Goal: Information Seeking & Learning: Check status

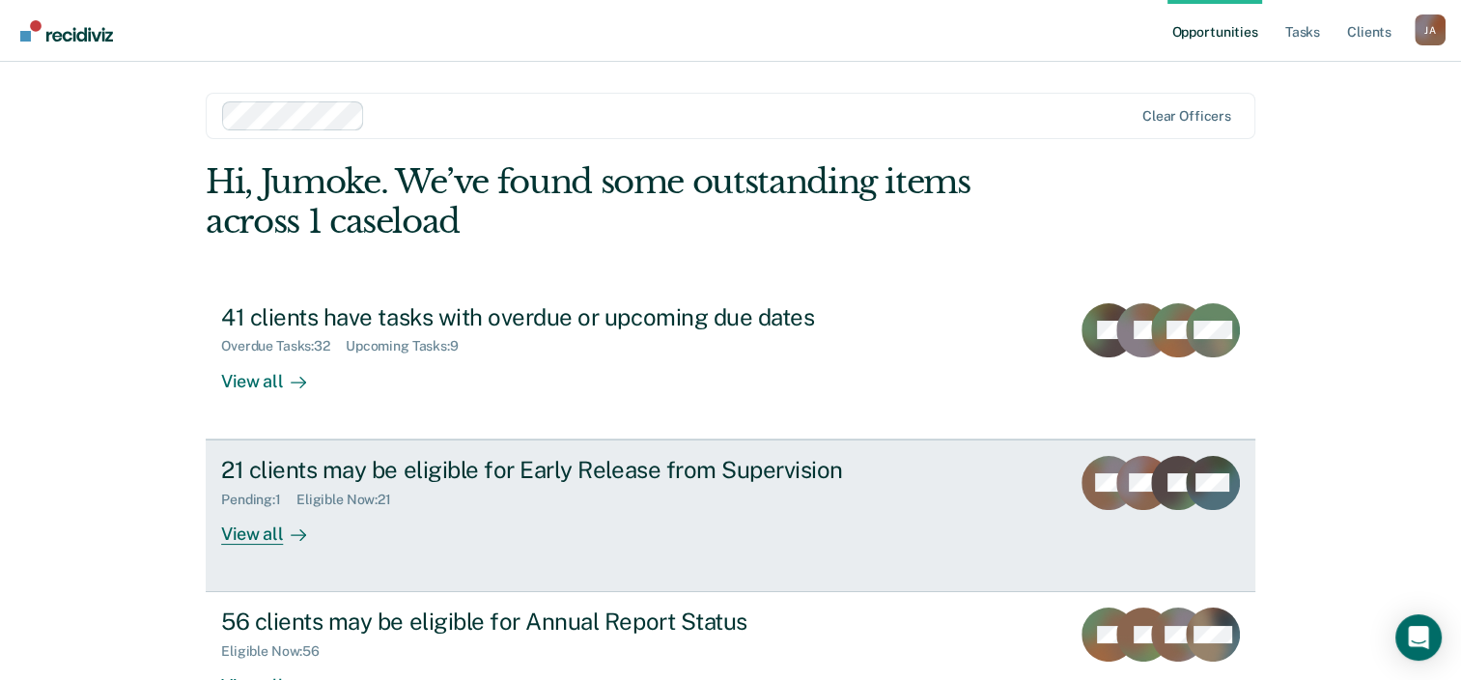
click at [386, 473] on div "21 clients may be eligible for Early Release from Supervision" at bounding box center [560, 470] width 678 height 28
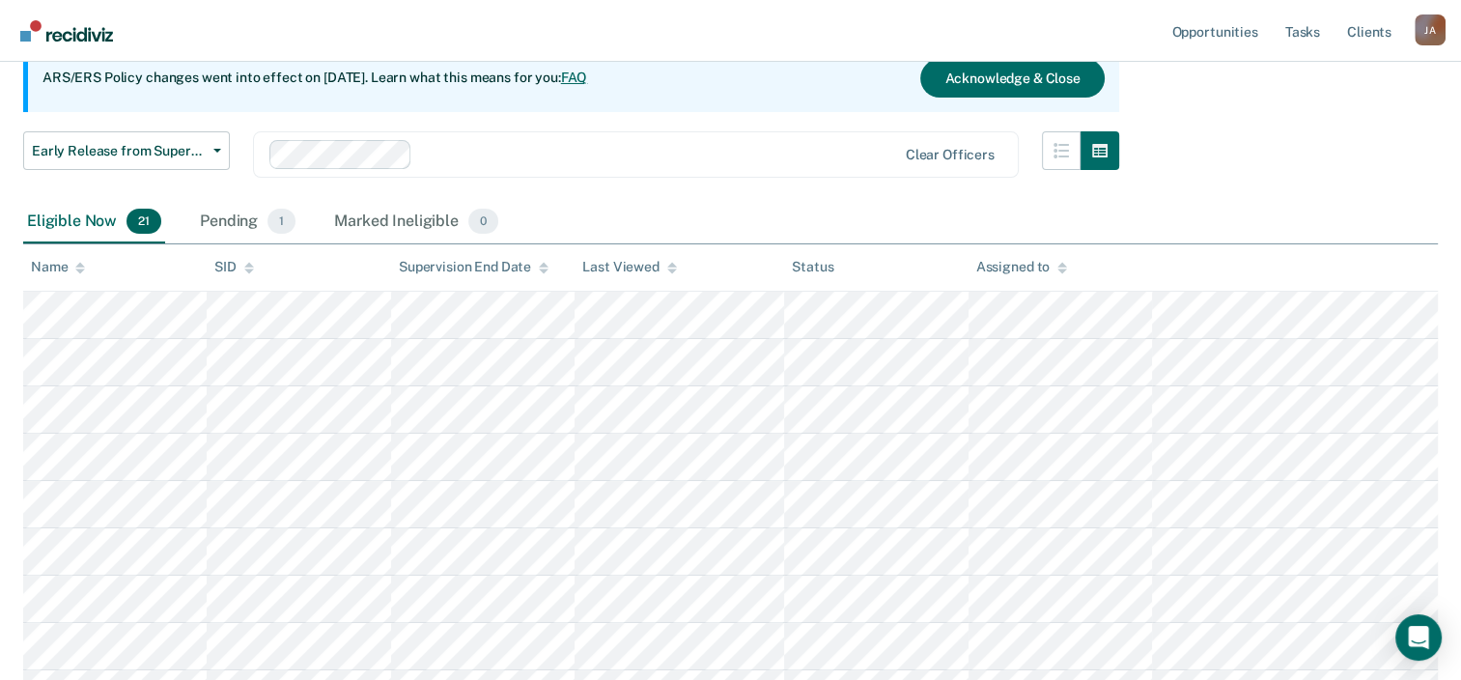
scroll to position [193, 0]
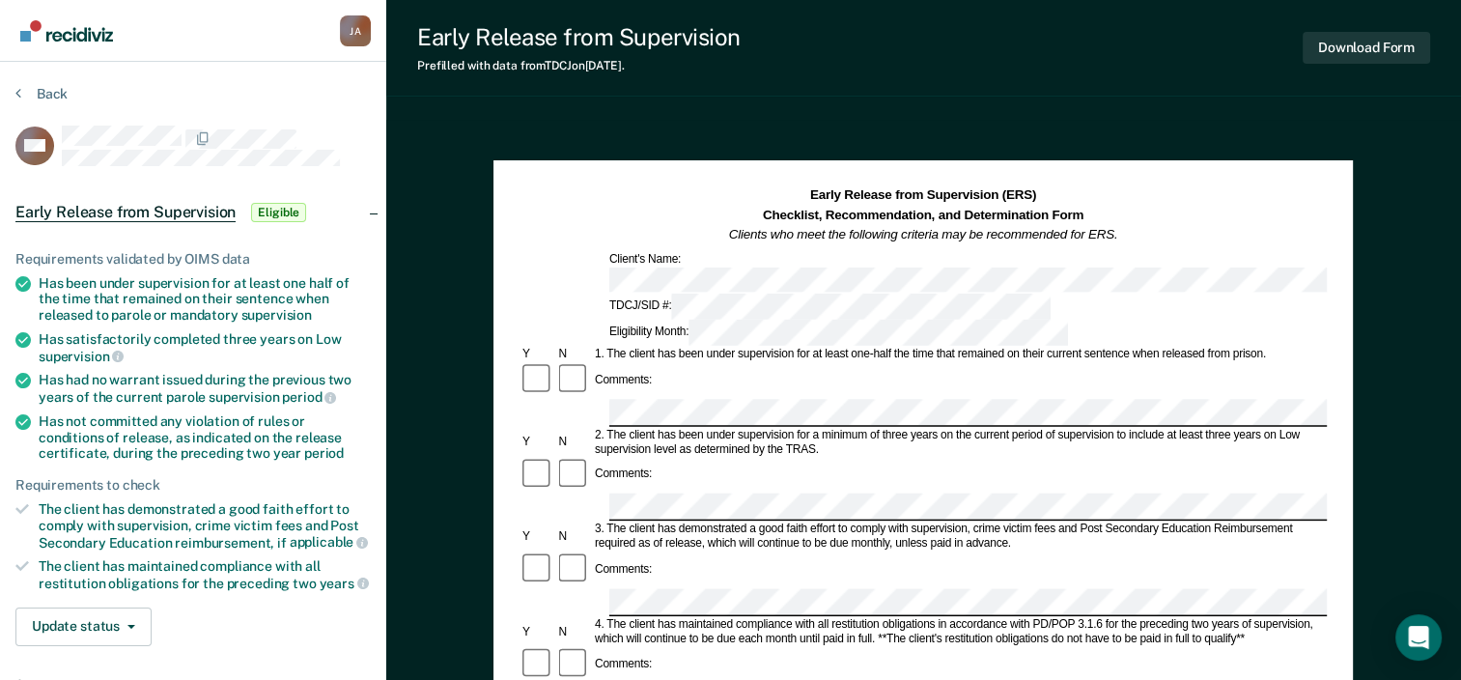
click at [14, 90] on section "Back MD Early Release from Supervision Eligible Requirements validated by OIMS …" at bounding box center [193, 539] width 386 height 954
click at [286, 69] on section "Back MD Early Release from Supervision Eligible Requirements validated by OIMS …" at bounding box center [193, 539] width 386 height 954
click at [1407, 629] on div "Open Intercom Messenger" at bounding box center [1419, 637] width 51 height 51
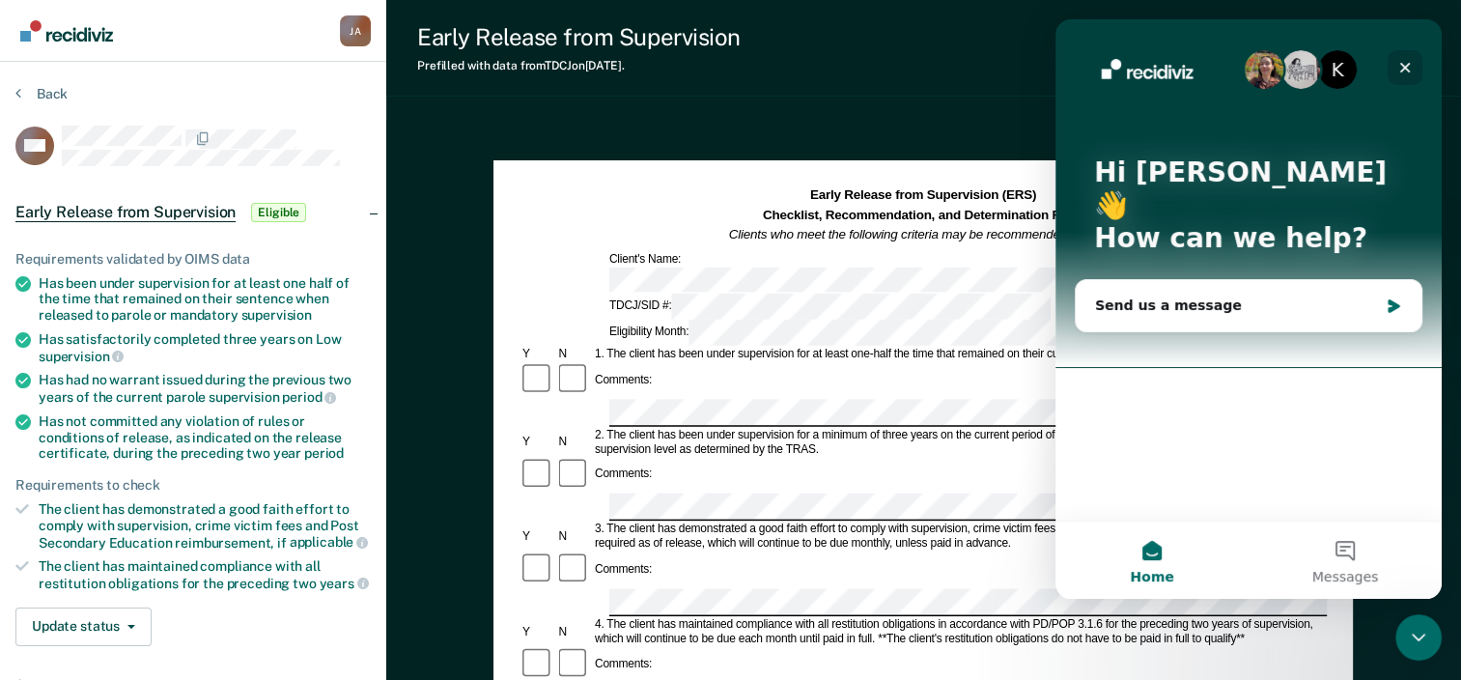
click at [1408, 57] on div "Close" at bounding box center [1405, 67] width 35 height 35
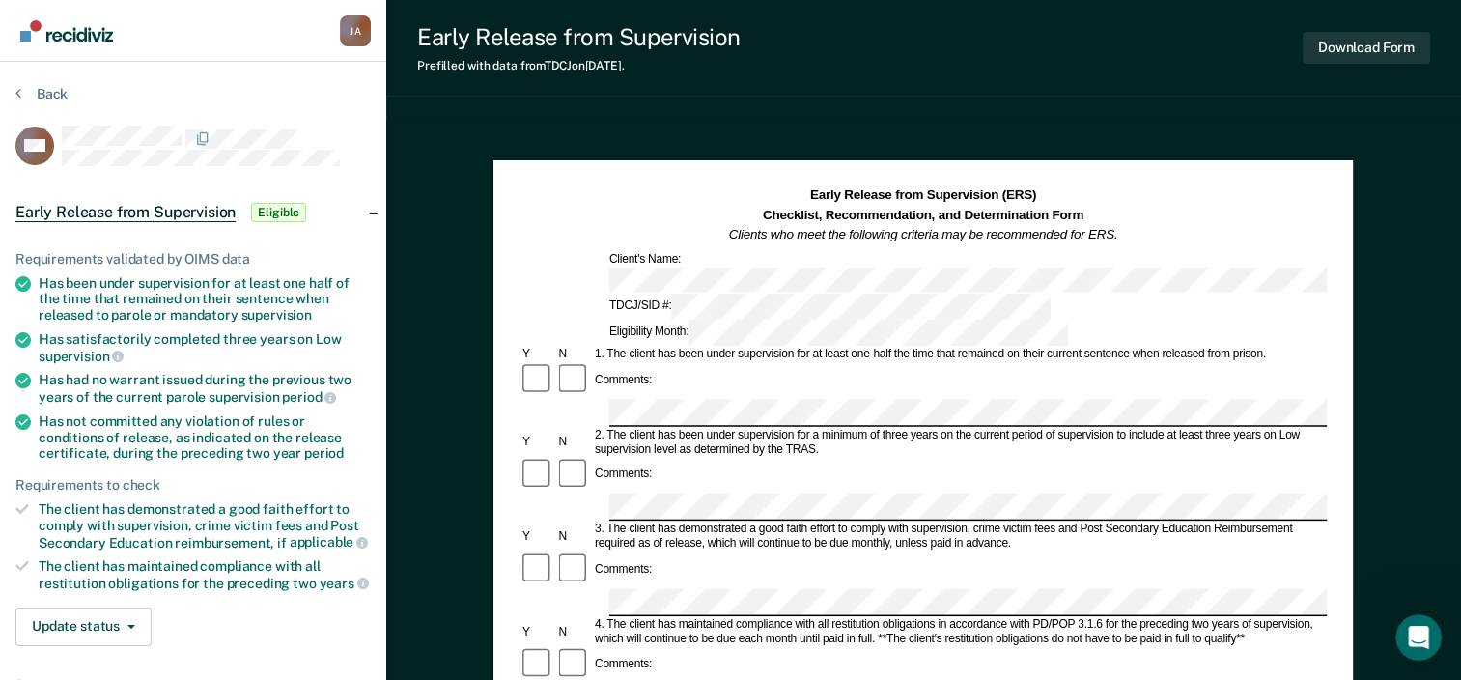
click at [444, 22] on div "Early Release from Supervision Prefilled with data from TDCJ on 09-19-2025 . Do…" at bounding box center [923, 48] width 1075 height 97
click at [691, 74] on div "Early Release from Supervision Prefilled with data from TDCJ on 09-19-2025 . Do…" at bounding box center [923, 48] width 1075 height 97
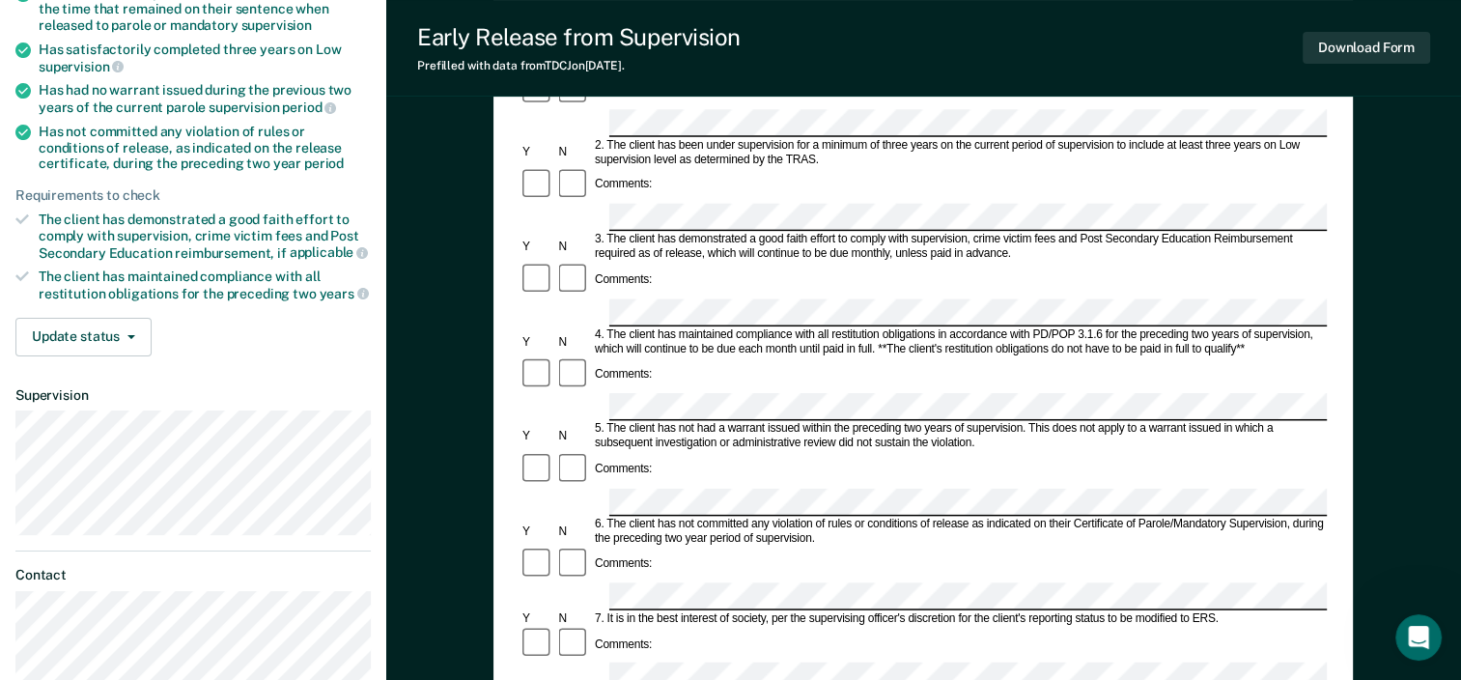
scroll to position [750, 0]
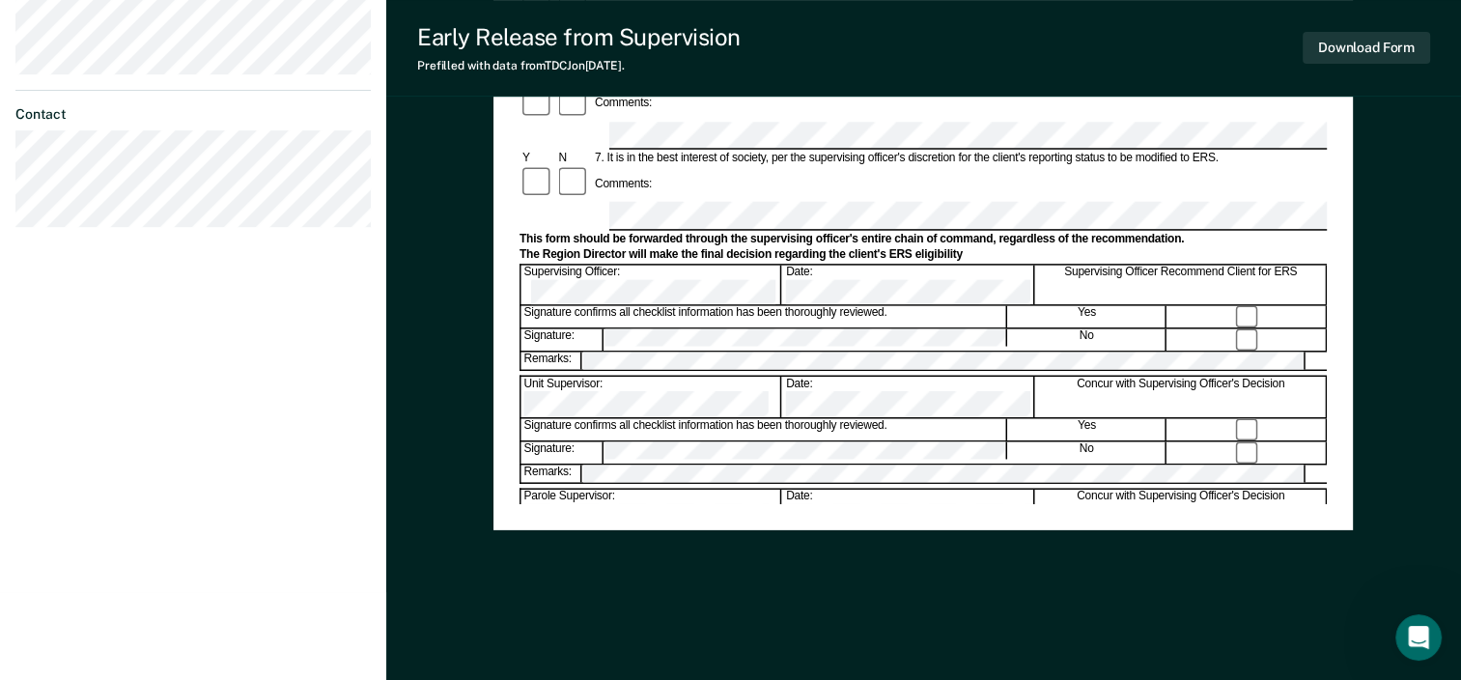
click at [1078, 621] on div "Early Release from Supervision (ERS) Checklist, Recommendation, and Determinati…" at bounding box center [922, 25] width 859 height 1250
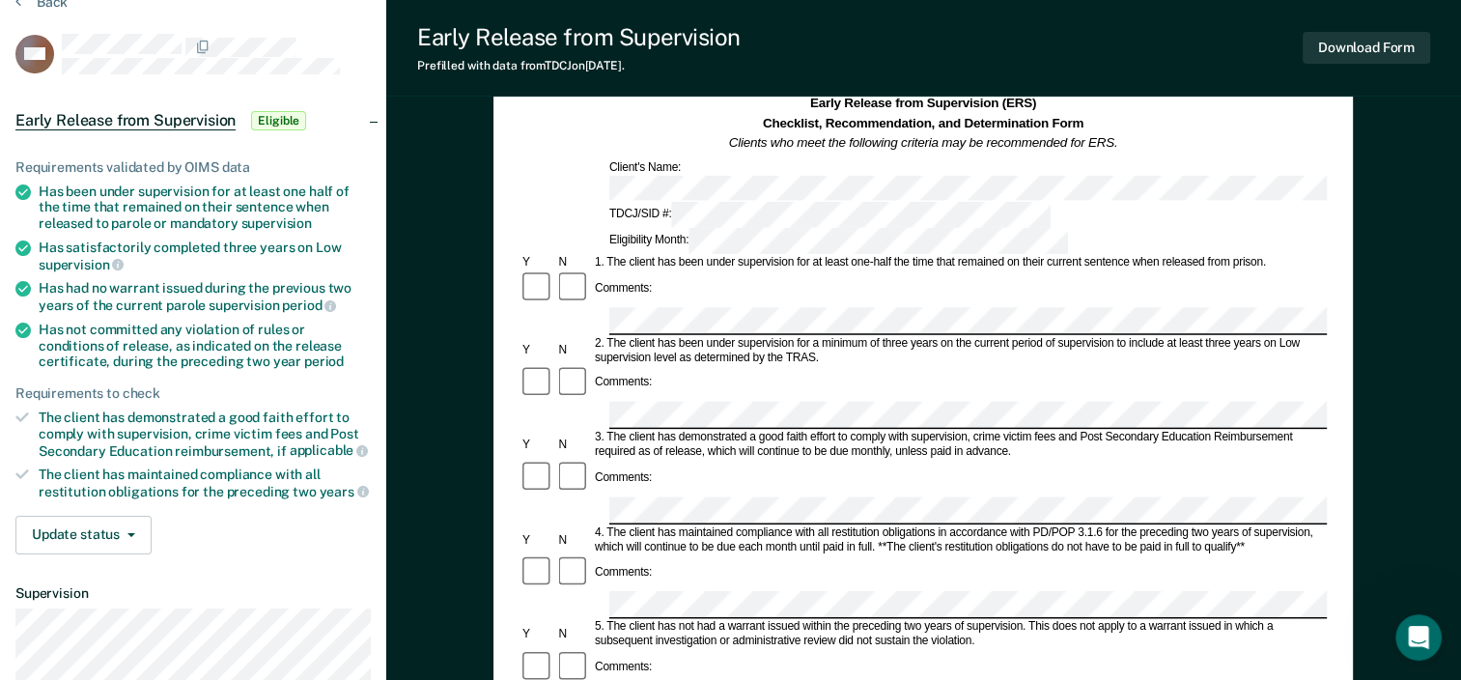
scroll to position [0, 0]
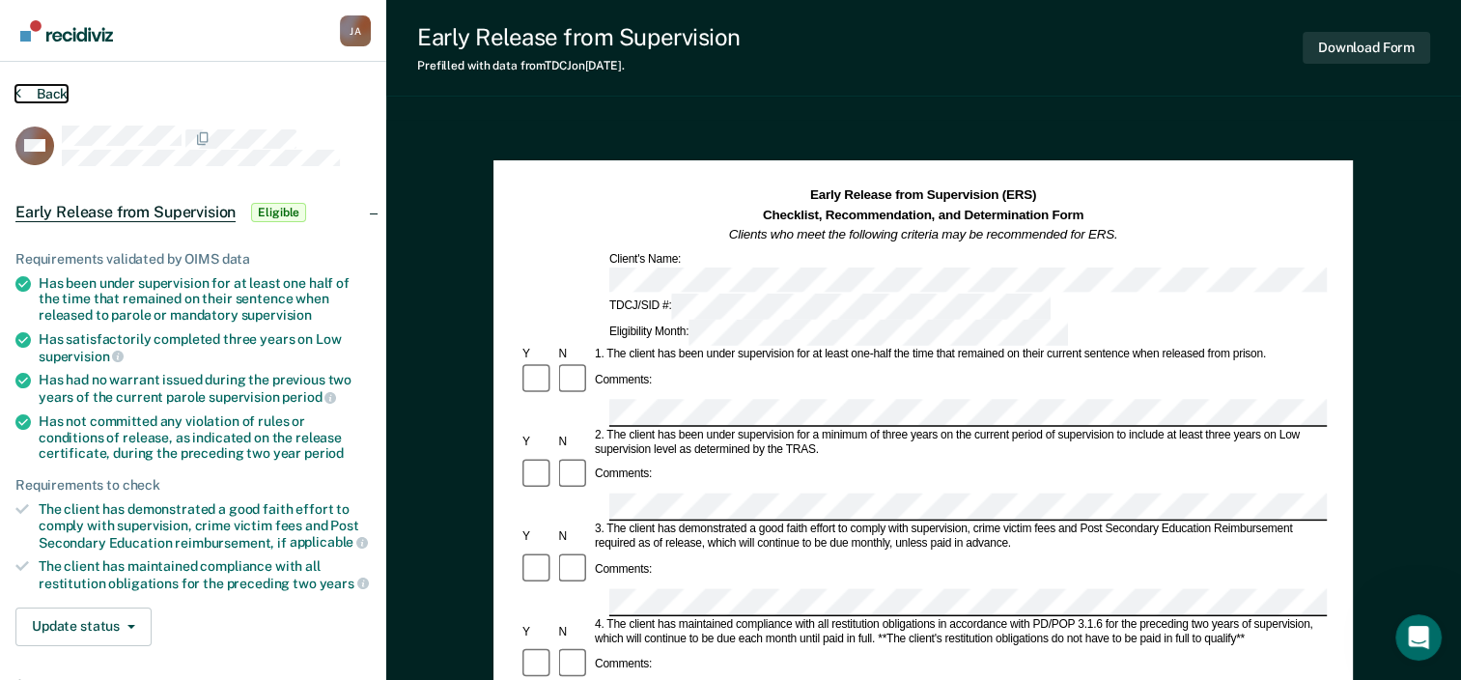
click at [15, 89] on icon at bounding box center [18, 92] width 6 height 15
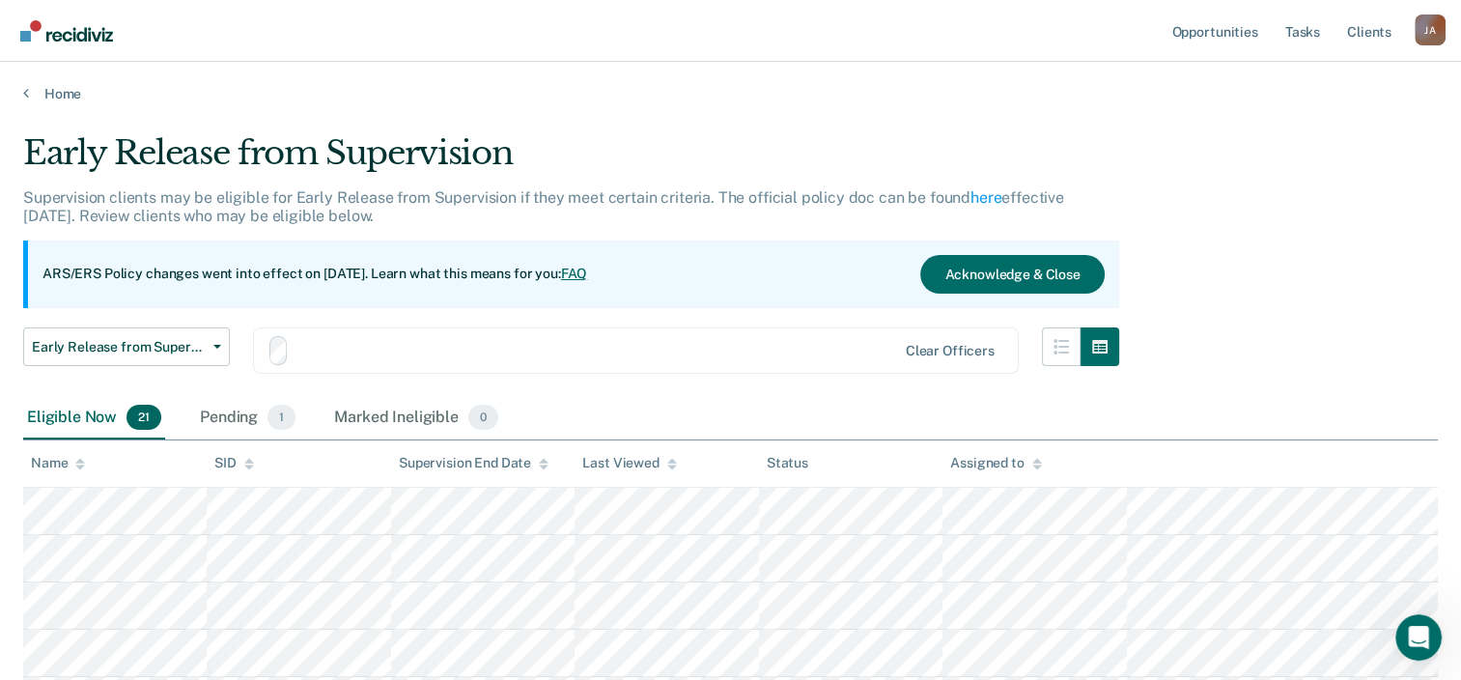
scroll to position [193, 0]
